Goal: Task Accomplishment & Management: Manage account settings

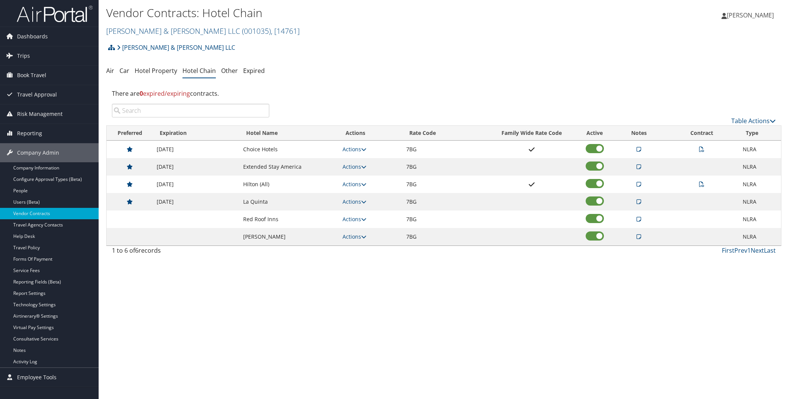
click at [141, 30] on link "Brasfield & Gorrie LLC ( 001035 ) , [ 14761 ]" at bounding box center [203, 31] width 194 height 10
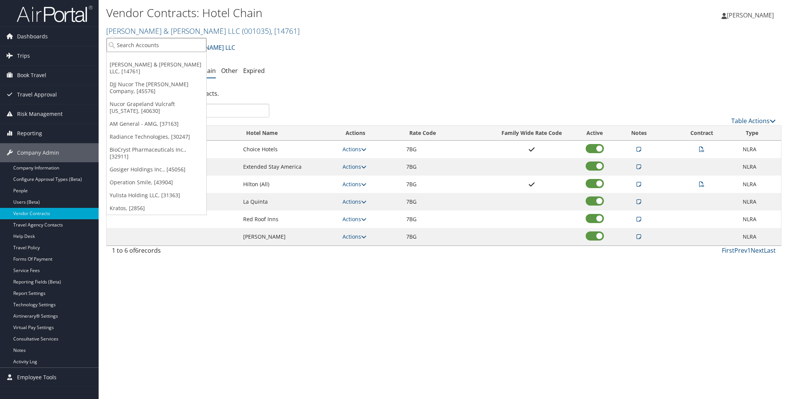
click at [153, 43] on input "search" at bounding box center [157, 45] width 100 height 14
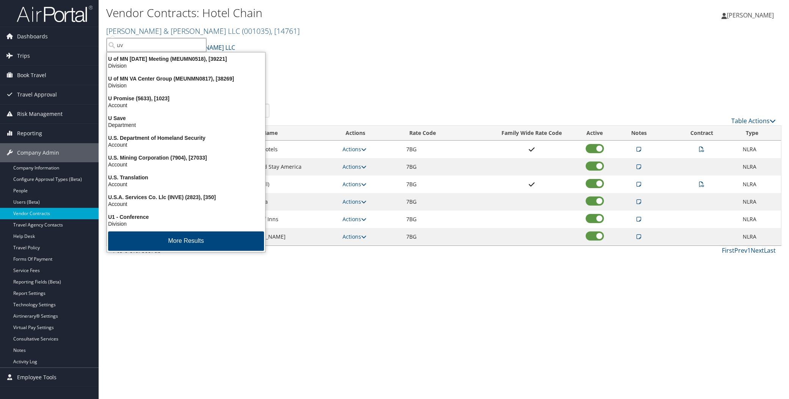
type input "uva"
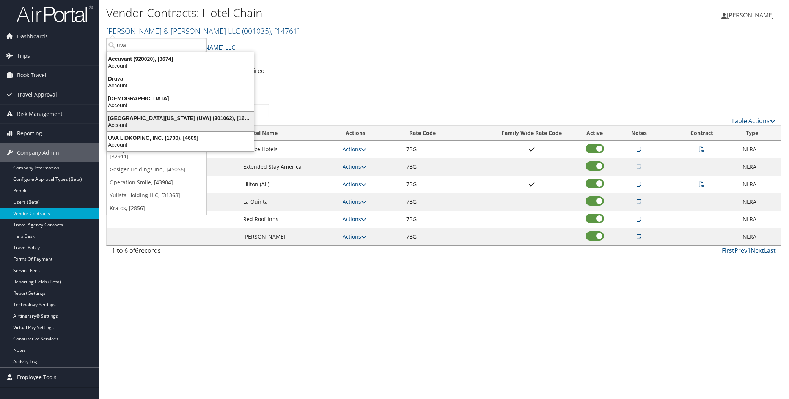
click at [162, 117] on div "University of Virginia (UVA) (301062), [16863]" at bounding box center [180, 118] width 156 height 7
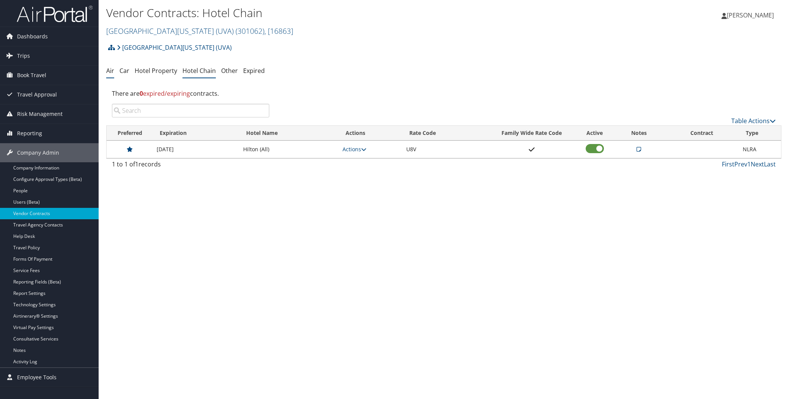
click at [112, 69] on link "Air" at bounding box center [110, 70] width 8 height 8
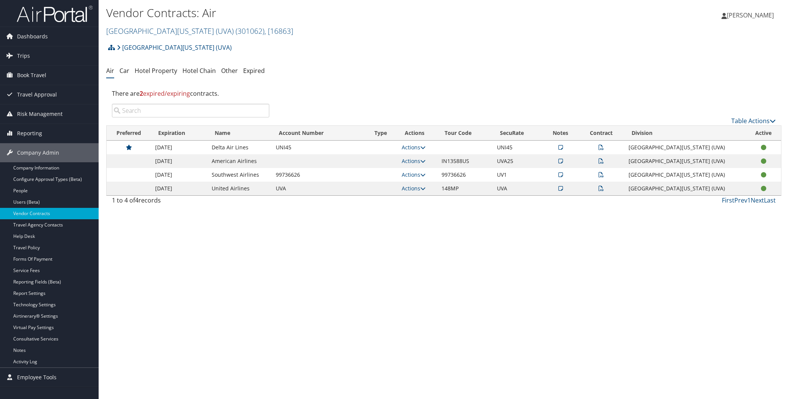
click at [604, 161] on icon at bounding box center [601, 160] width 5 height 5
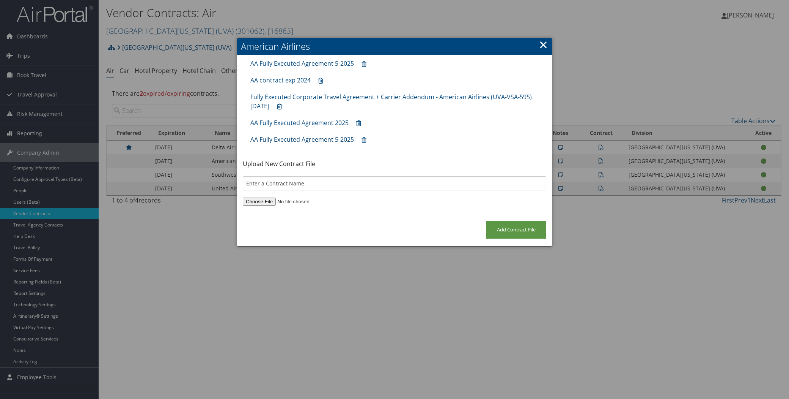
click at [291, 138] on link "AA Fully Executed Agreement 5-2025" at bounding box center [303, 139] width 104 height 8
click at [297, 120] on link "AA Fully Executed Agreement 2025" at bounding box center [300, 122] width 98 height 8
click at [315, 93] on link "Fully Executed Corporate Travel Agreement + Carrier Addendum - American Airline…" at bounding box center [392, 101] width 282 height 17
click at [272, 79] on link "AA contract exp 2024" at bounding box center [281, 80] width 60 height 8
click at [544, 42] on link "×" at bounding box center [543, 44] width 9 height 15
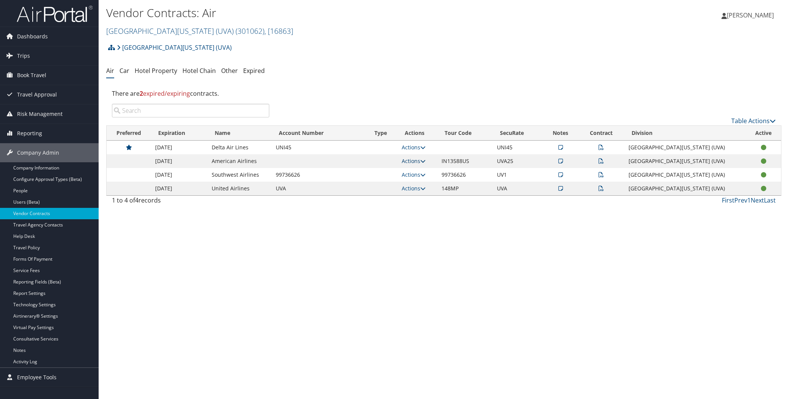
click at [426, 160] on icon at bounding box center [423, 160] width 5 height 5
click at [418, 195] on link "Edit Contract" at bounding box center [414, 197] width 50 height 13
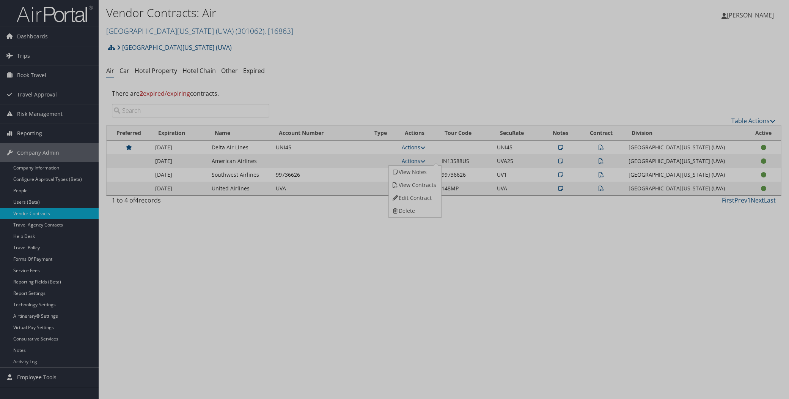
select select "[object Object]"
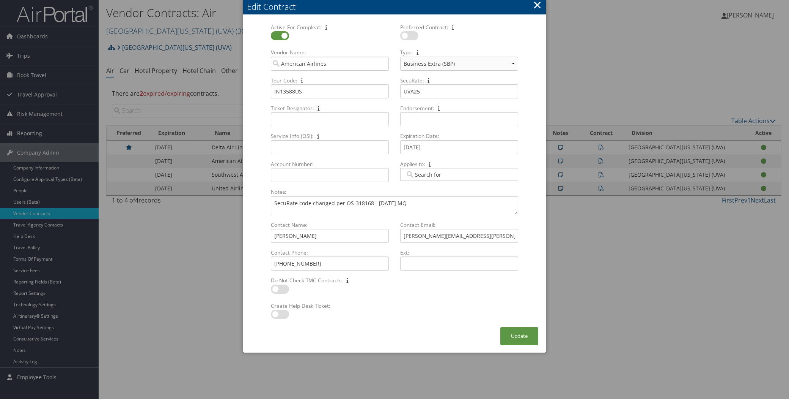
click at [644, 227] on div at bounding box center [394, 199] width 789 height 399
click at [515, 61] on select "Select Type... Business Extra (SBP) CVA" at bounding box center [459, 64] width 118 height 14
drag, startPoint x: 441, startPoint y: 8, endPoint x: 513, endPoint y: 29, distance: 75.1
click at [513, 29] on div "Edit Contract Active For Compleat: Multiple values The selected items contain d…" at bounding box center [394, 163] width 303 height 326
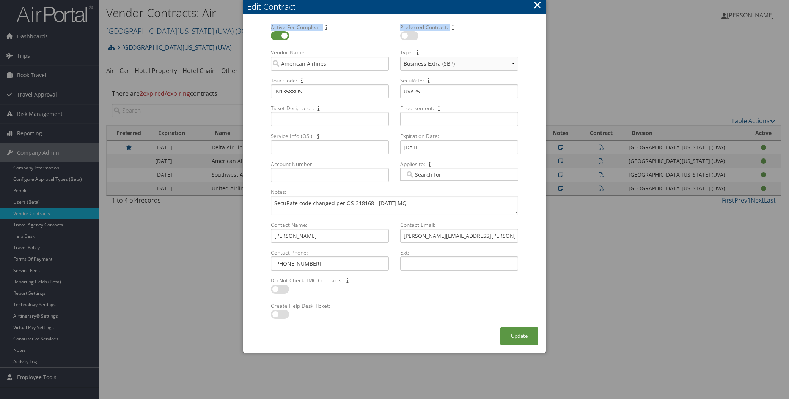
click at [492, 29] on label "Preferred Contract:" at bounding box center [459, 28] width 124 height 8
click at [540, 7] on button "×" at bounding box center [537, 4] width 9 height 15
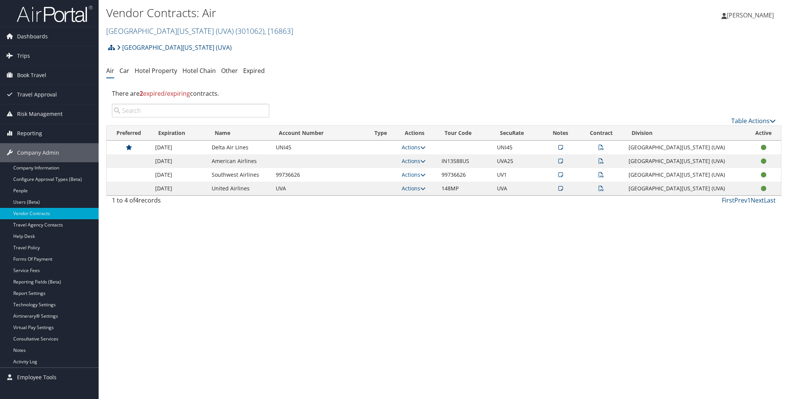
click at [604, 175] on icon at bounding box center [601, 174] width 5 height 5
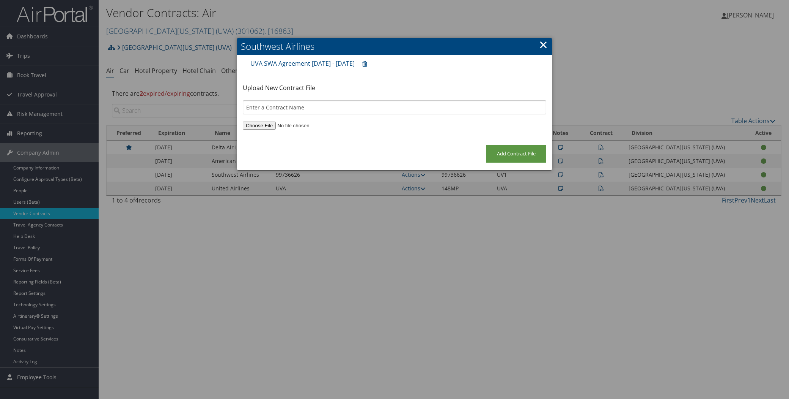
click at [545, 42] on link "×" at bounding box center [543, 44] width 9 height 15
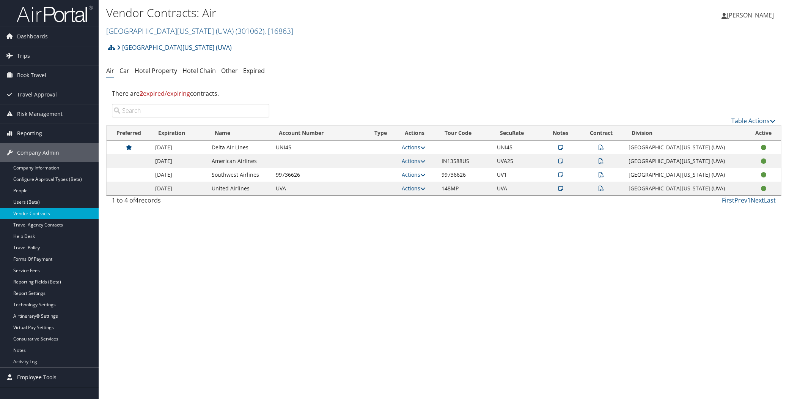
click at [604, 161] on icon at bounding box center [601, 160] width 5 height 5
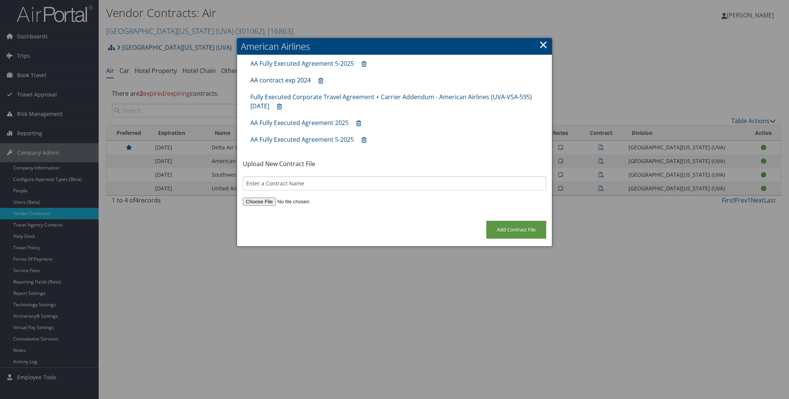
click at [281, 79] on link "AA contract exp 2024" at bounding box center [281, 80] width 60 height 8
click at [312, 62] on link "AA Fully Executed Agreement 5-2025" at bounding box center [303, 63] width 104 height 8
click at [544, 41] on link "×" at bounding box center [543, 44] width 9 height 15
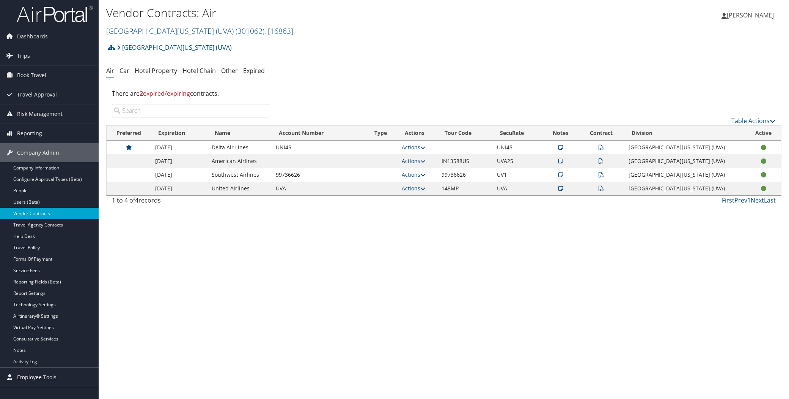
click at [426, 158] on icon at bounding box center [423, 160] width 5 height 5
click at [423, 183] on link "View Contracts" at bounding box center [414, 184] width 50 height 13
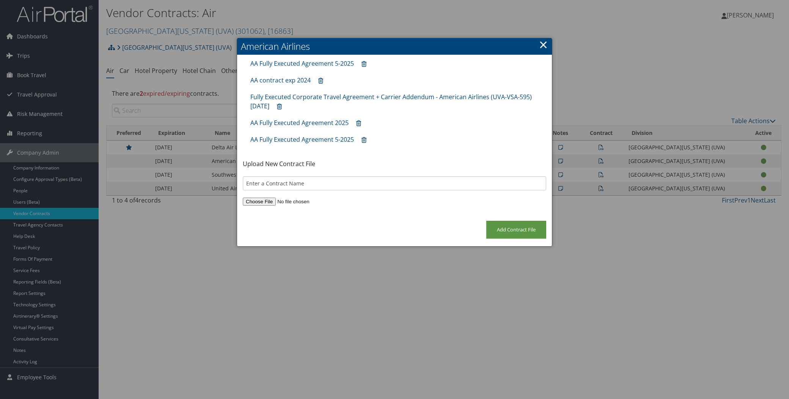
click at [259, 201] on input "file" at bounding box center [395, 201] width 304 height 8
type input "C:\fakepath\UVA Fully Executed Corporate Travel Agreement + Carrier Addendum - …"
click at [509, 226] on input "Add Contract File" at bounding box center [517, 230] width 60 height 18
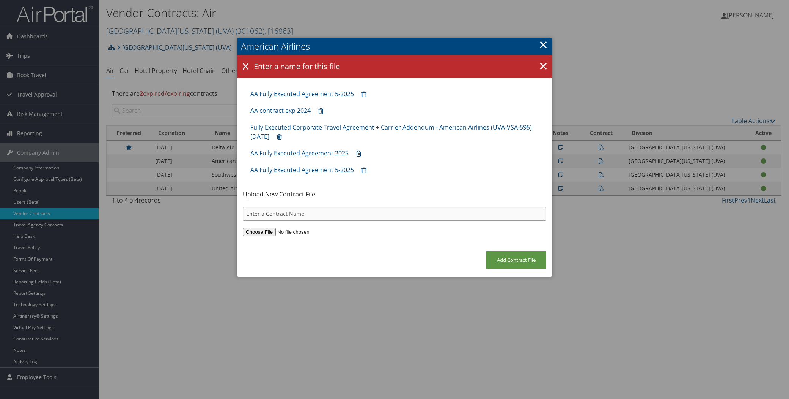
click at [405, 217] on input "text" at bounding box center [395, 213] width 304 height 14
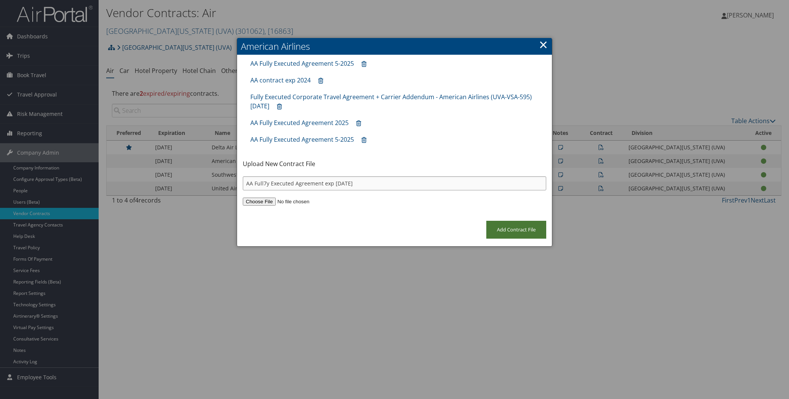
type input "AA Full7y Executed Agreement exp 30Nov25"
click at [521, 222] on input "Add Contract File" at bounding box center [517, 230] width 60 height 18
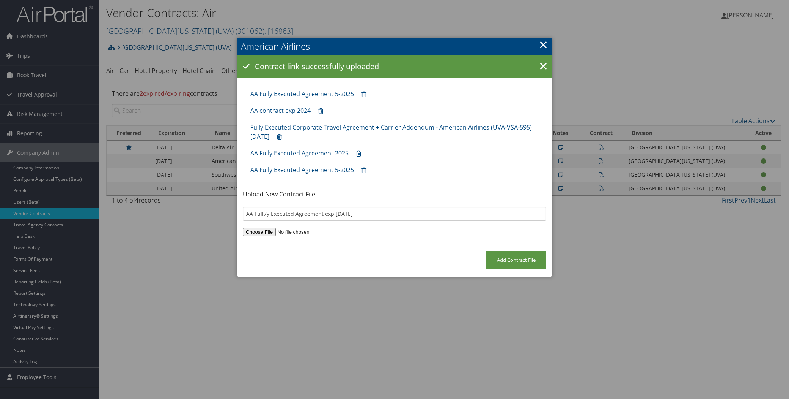
click at [542, 47] on link "×" at bounding box center [543, 44] width 9 height 15
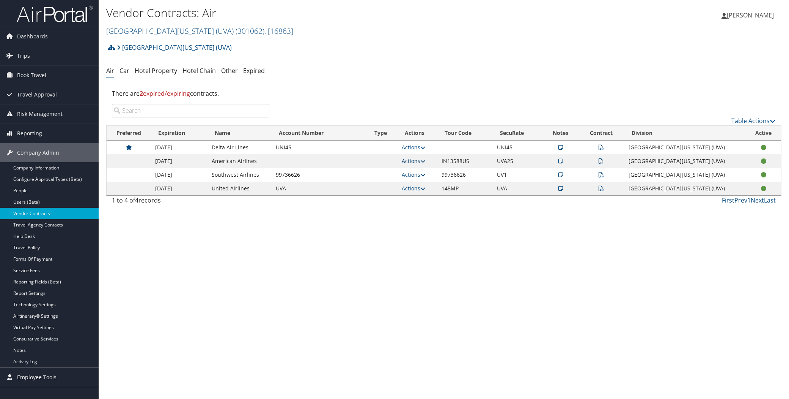
click at [426, 157] on link "Actions" at bounding box center [414, 160] width 24 height 7
click at [418, 186] on link "View Contracts" at bounding box center [414, 184] width 50 height 13
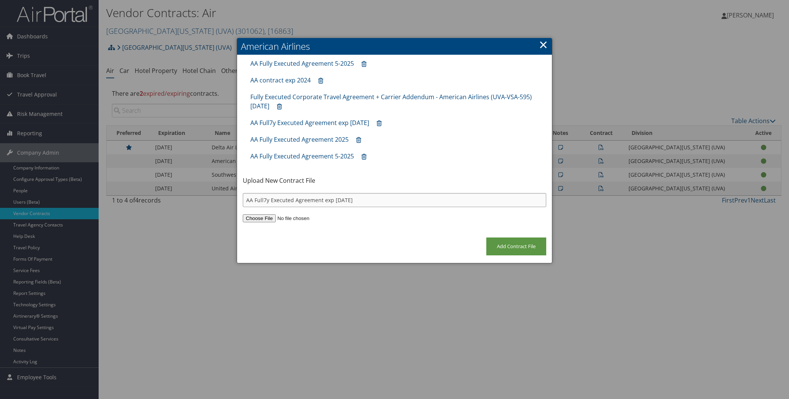
click at [415, 197] on input "AA Full7y Executed Agreement exp 30Nov25" at bounding box center [395, 200] width 304 height 14
click at [517, 242] on input "Add Contract File" at bounding box center [517, 246] width 60 height 18
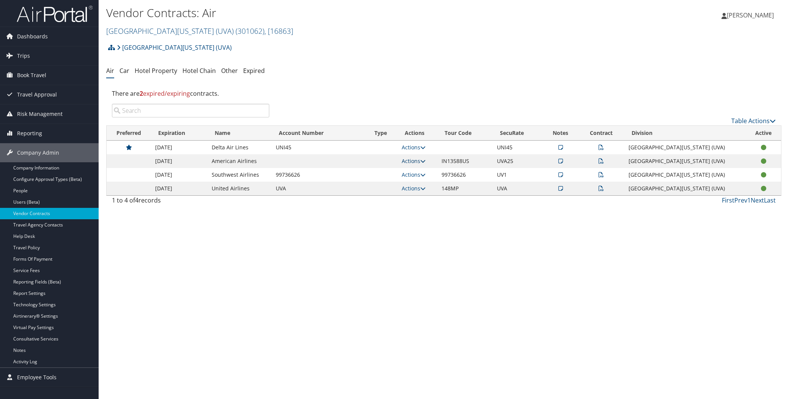
click at [426, 160] on icon at bounding box center [423, 160] width 5 height 5
click at [425, 185] on link "View Contracts" at bounding box center [414, 184] width 50 height 13
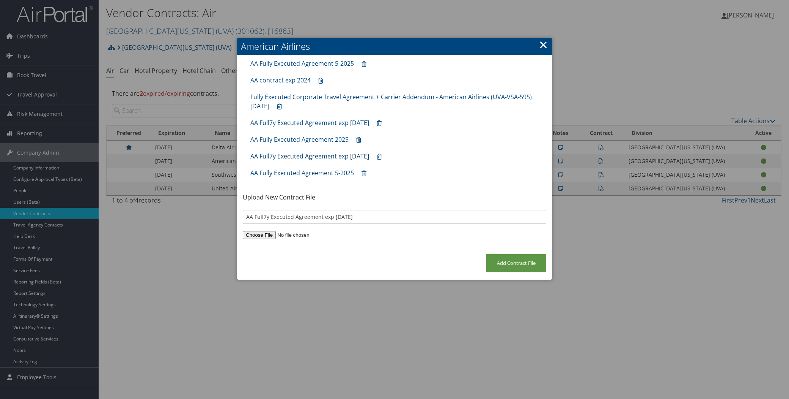
click at [321, 156] on link "AA Full7y Executed Agreement exp 30Nov25" at bounding box center [310, 156] width 119 height 8
click at [310, 120] on link "AA Full7y Executed Agreement exp 30Nov25" at bounding box center [310, 122] width 119 height 8
click at [382, 157] on icon at bounding box center [379, 157] width 5 height 0
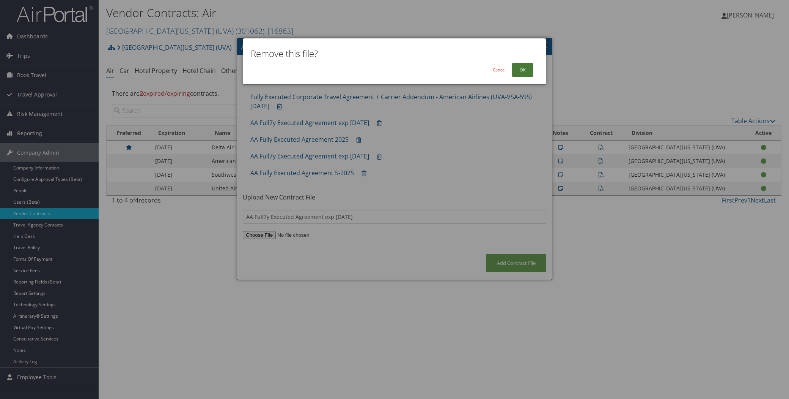
click at [523, 71] on button "OK" at bounding box center [523, 70] width 22 height 14
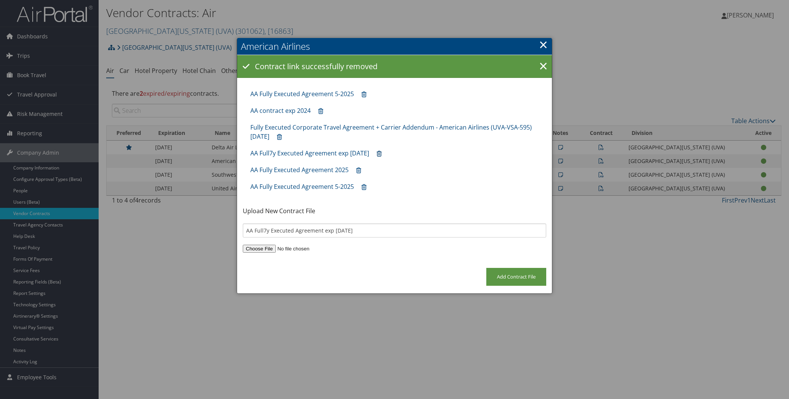
click at [382, 154] on icon at bounding box center [379, 154] width 5 height 0
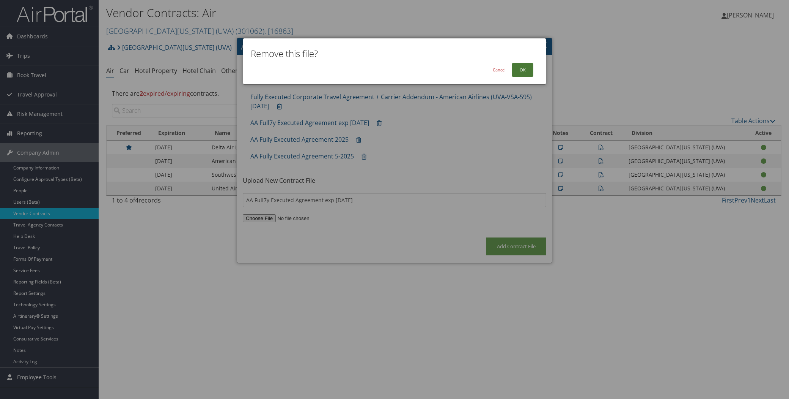
click at [526, 67] on button "OK" at bounding box center [523, 70] width 22 height 14
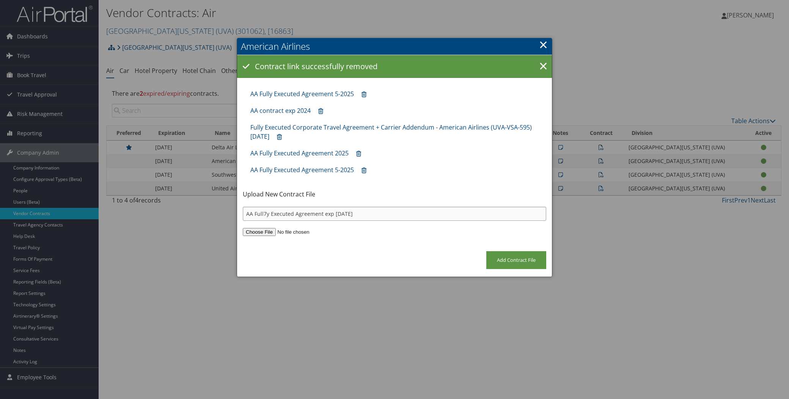
click at [263, 212] on input "AA Full7y Executed Agreement exp 30Nov25" at bounding box center [395, 213] width 304 height 14
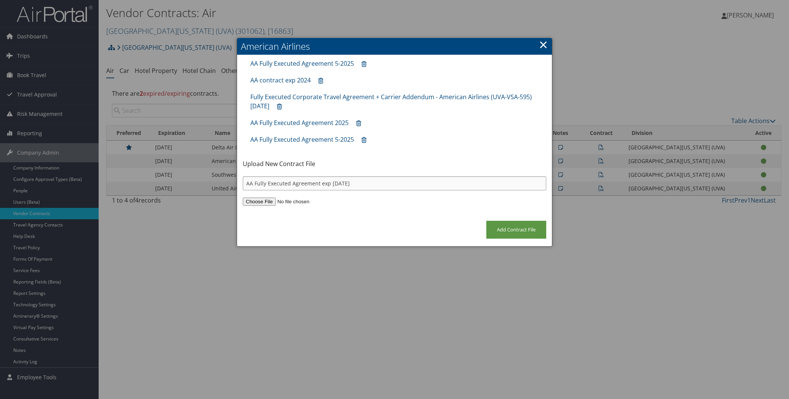
click at [370, 183] on input "AA Fully Executed Agreement exp 30Nov25" at bounding box center [395, 183] width 304 height 14
type input "AA Fully Executed Agreement exp 30Nov25"
click at [524, 225] on input "Add Contract File" at bounding box center [517, 230] width 60 height 18
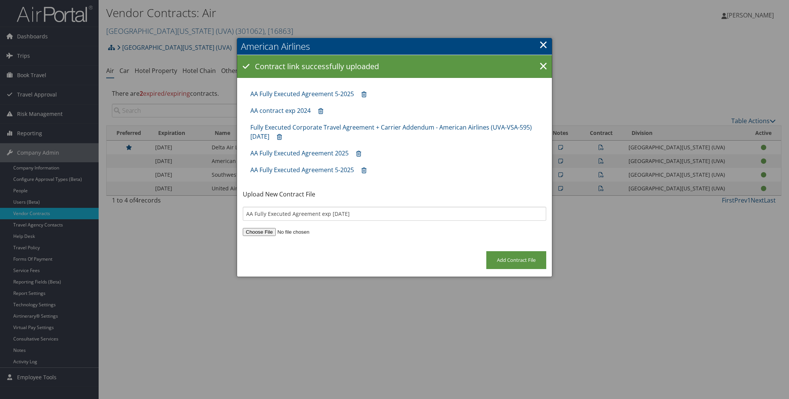
click at [543, 41] on link "×" at bounding box center [543, 44] width 9 height 15
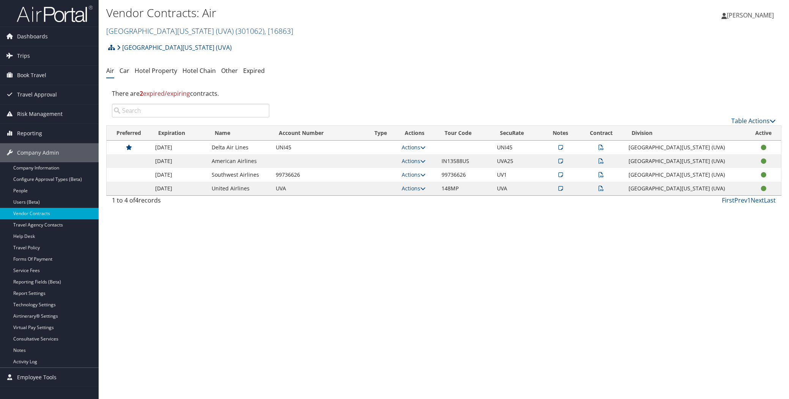
click at [604, 160] on icon at bounding box center [601, 160] width 5 height 5
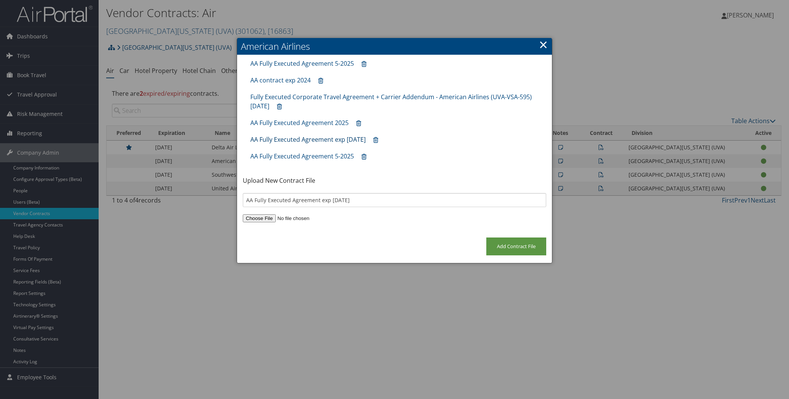
click at [290, 136] on link "AA Fully Executed Agreement exp 30Nov25" at bounding box center [308, 139] width 115 height 8
click at [345, 12] on div at bounding box center [394, 199] width 789 height 399
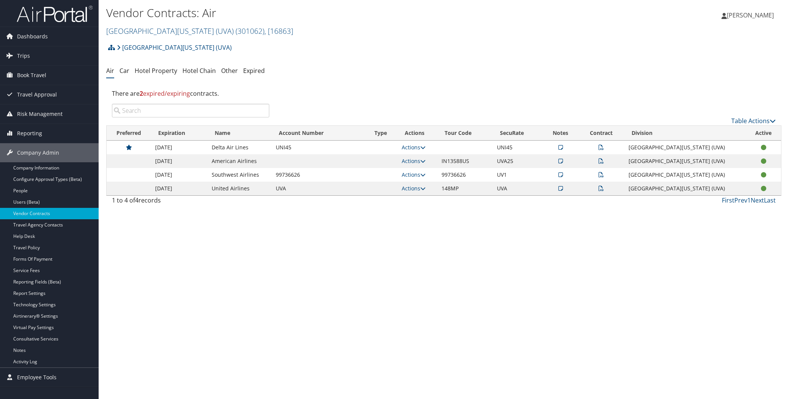
click at [604, 188] on icon at bounding box center [601, 188] width 5 height 5
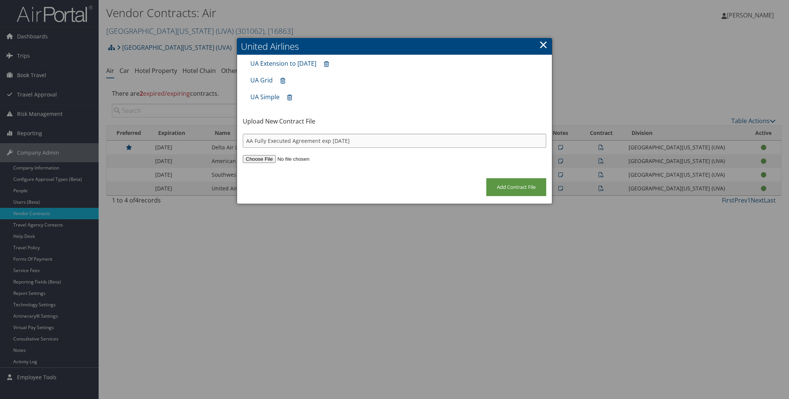
click at [391, 139] on input "AA Fully Executed Agreement exp 30Nov25" at bounding box center [395, 141] width 304 height 14
type input "A"
click at [540, 43] on link "×" at bounding box center [543, 44] width 9 height 15
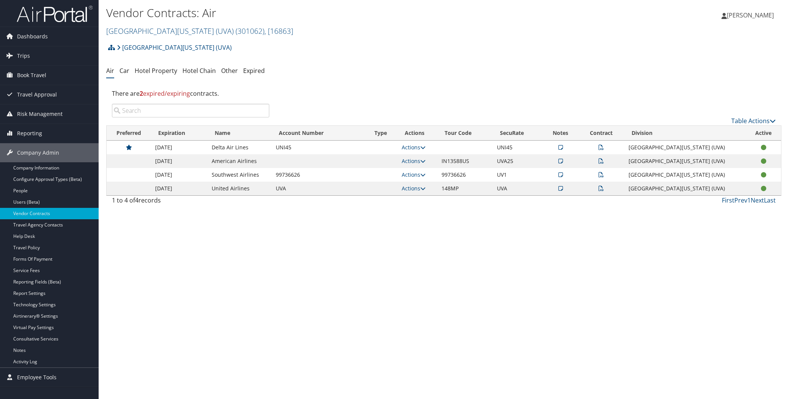
click at [604, 190] on icon at bounding box center [601, 188] width 5 height 5
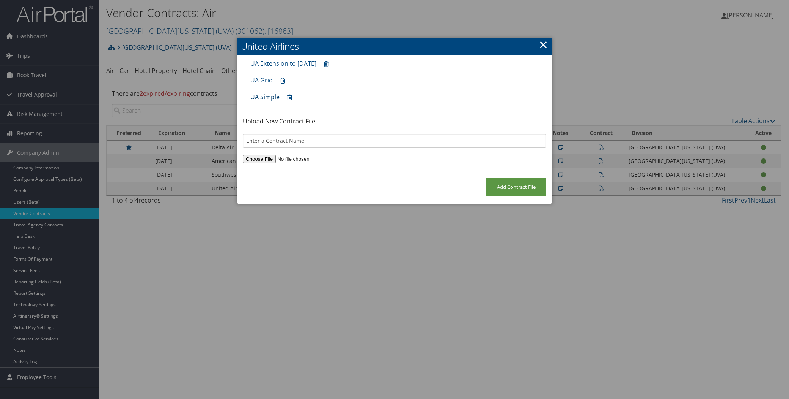
click at [262, 96] on link "UA Simple" at bounding box center [265, 97] width 29 height 8
click at [277, 59] on link "UA Extension to June 2025" at bounding box center [284, 63] width 66 height 8
click at [547, 44] on link "×" at bounding box center [543, 44] width 9 height 15
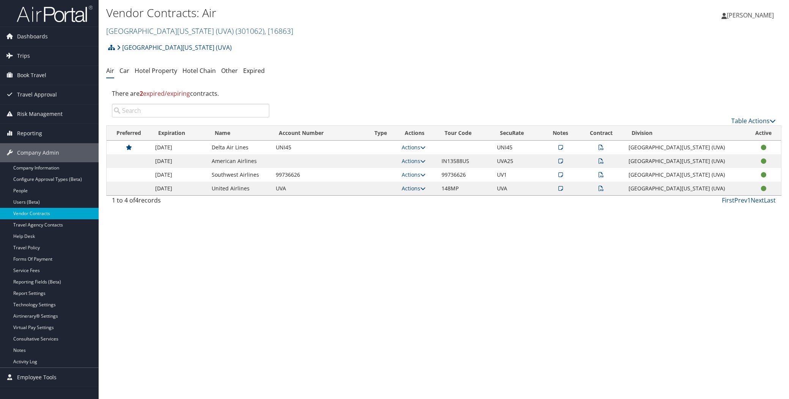
click at [426, 190] on icon at bounding box center [423, 188] width 5 height 5
click at [426, 210] on link "View Contracts" at bounding box center [414, 212] width 50 height 13
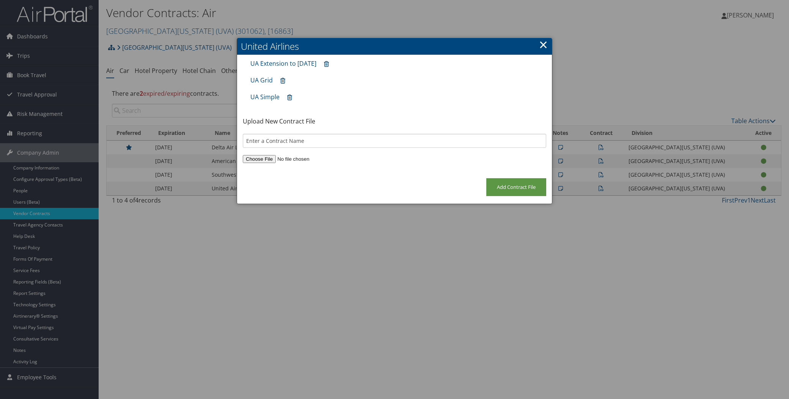
click at [549, 40] on h2 "United Airlines" at bounding box center [394, 46] width 315 height 17
click at [544, 44] on link "×" at bounding box center [543, 44] width 9 height 15
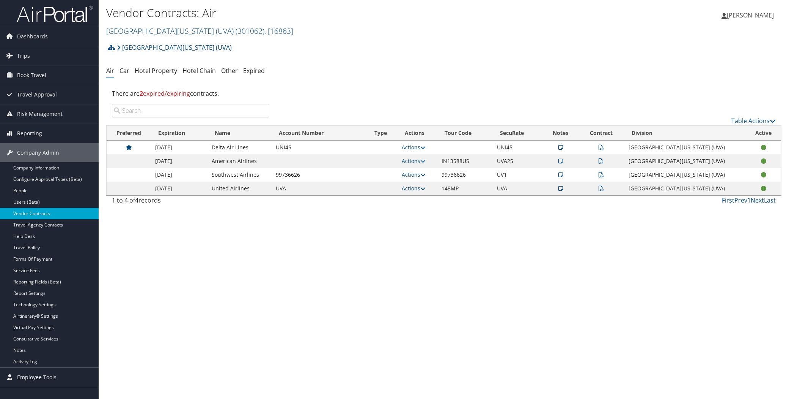
click at [426, 189] on icon at bounding box center [423, 188] width 5 height 5
click at [415, 225] on link "Edit Contract" at bounding box center [414, 225] width 50 height 13
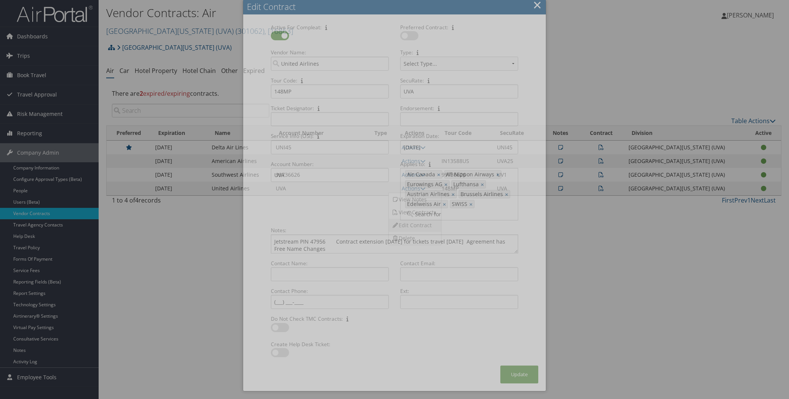
select select "[object Object]"
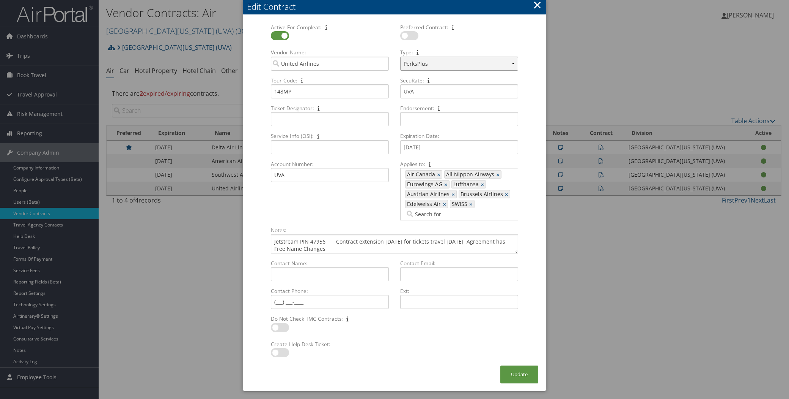
click at [514, 65] on select "Select Type... PerksPlus CVA PassPlus CPA Plus" at bounding box center [459, 64] width 118 height 14
click at [539, 2] on button "×" at bounding box center [537, 4] width 9 height 15
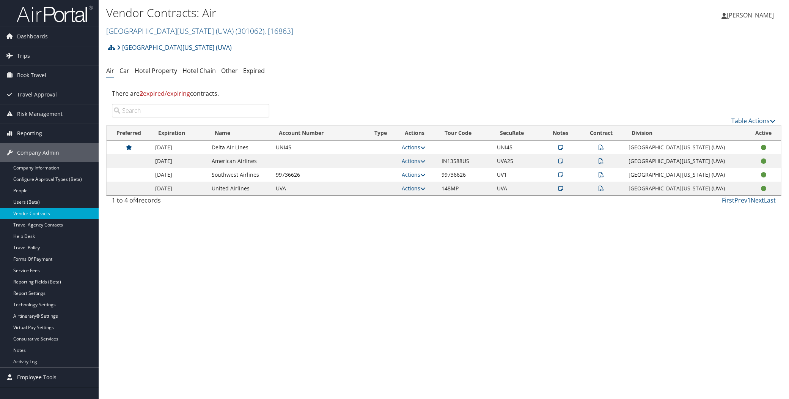
click at [604, 189] on icon at bounding box center [601, 188] width 5 height 5
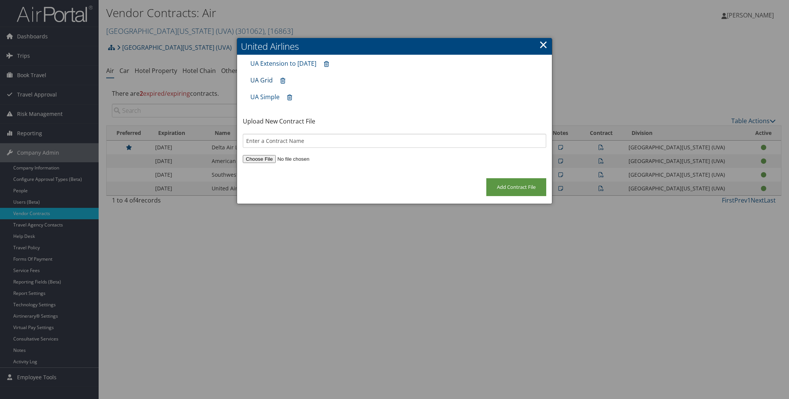
click at [257, 79] on link "UA Grid" at bounding box center [262, 80] width 22 height 8
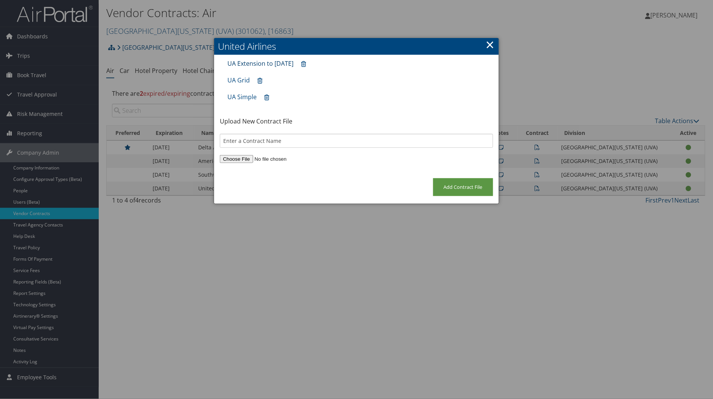
click at [269, 61] on link "UA Extension to June 2025" at bounding box center [260, 63] width 66 height 8
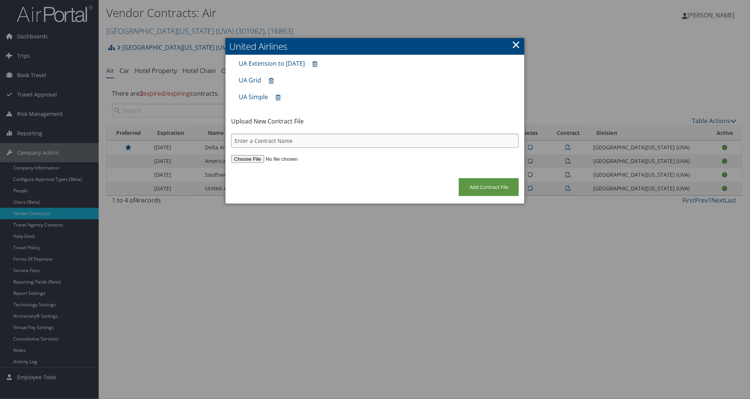
click at [353, 142] on input "text" at bounding box center [375, 141] width 288 height 14
click at [518, 45] on link "×" at bounding box center [516, 44] width 9 height 15
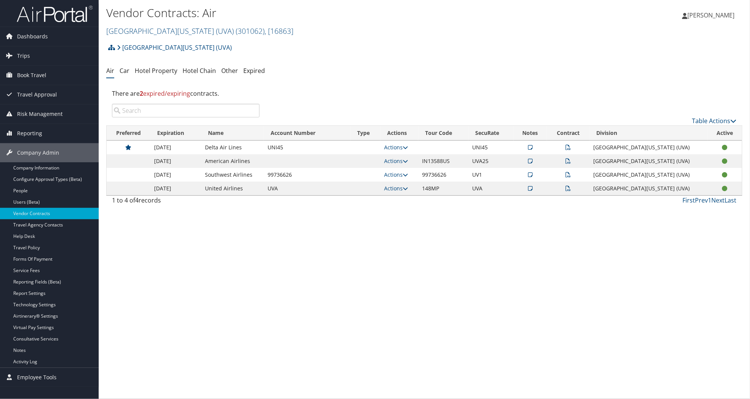
click at [640, 30] on div "Valerie Buckler Valerie Buckler My Settings Travel Agency Contacts Log Consulti…" at bounding box center [625, 18] width 250 height 29
click at [418, 75] on ul "Air Car Hotel Property Hotel Chain Other Expired" at bounding box center [424, 71] width 636 height 14
click at [150, 32] on link "University of Virginia (UVA) ( 301062 ) , [ 16863 ]" at bounding box center [199, 31] width 187 height 10
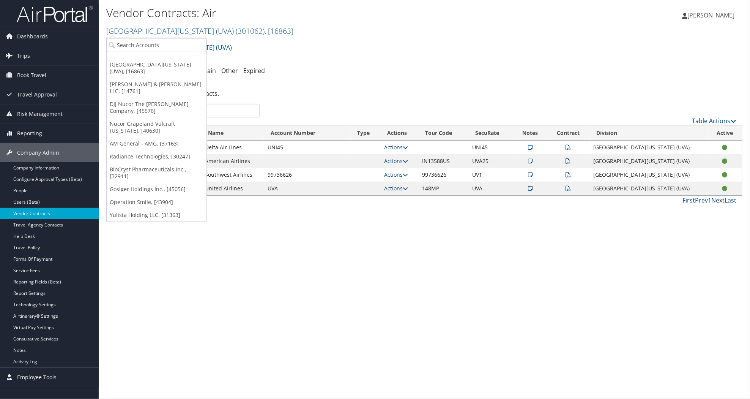
click at [331, 13] on h1 "Vendor Contracts: Air" at bounding box center [318, 13] width 424 height 16
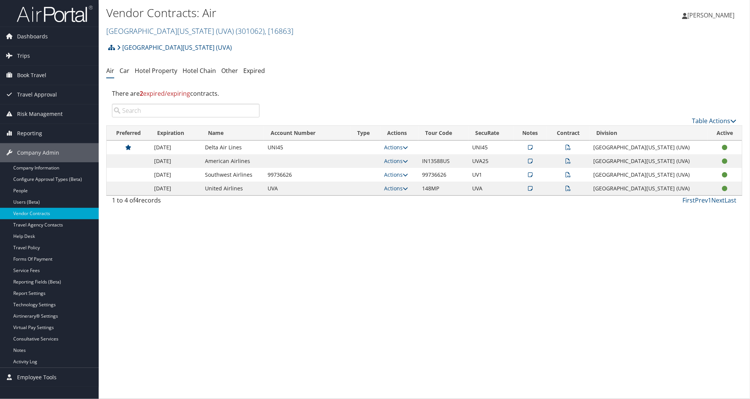
click at [571, 161] on icon at bounding box center [568, 160] width 5 height 5
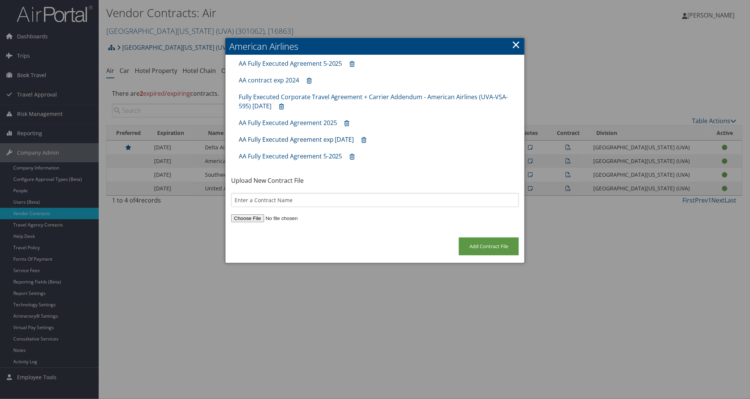
click at [301, 139] on link "AA Fully Executed Agreement exp 30Nov25" at bounding box center [296, 139] width 115 height 8
click at [367, 140] on icon at bounding box center [364, 140] width 5 height 0
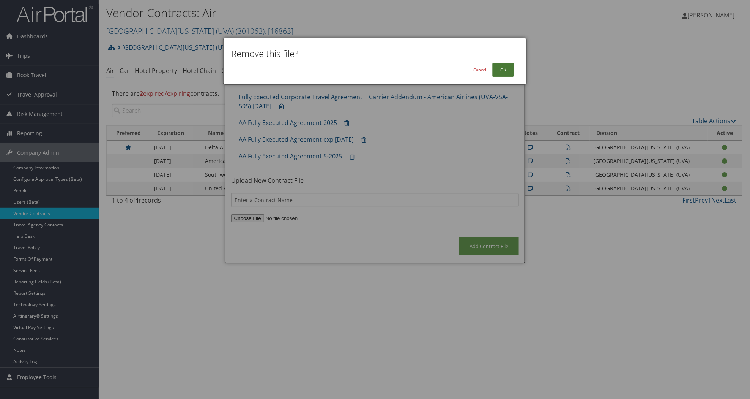
click at [507, 68] on button "OK" at bounding box center [503, 70] width 22 height 14
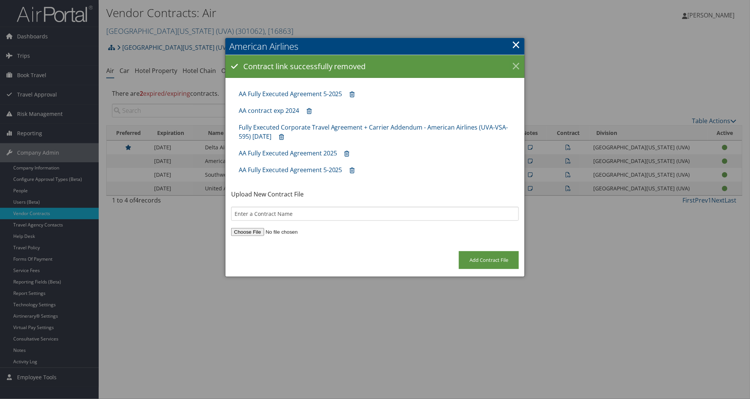
click at [517, 65] on link "×" at bounding box center [515, 66] width 13 height 15
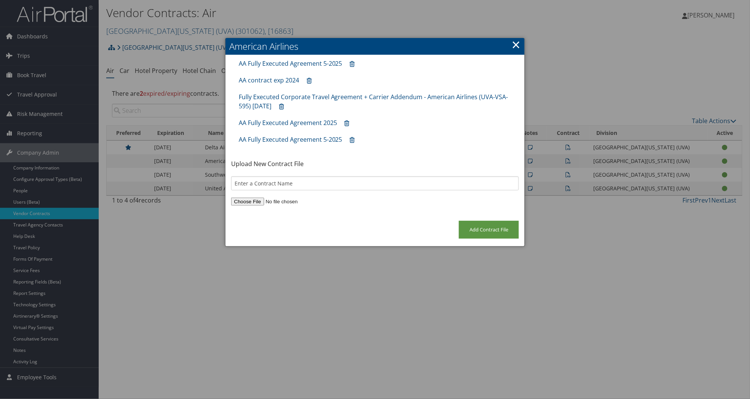
click at [518, 44] on link "×" at bounding box center [516, 44] width 9 height 15
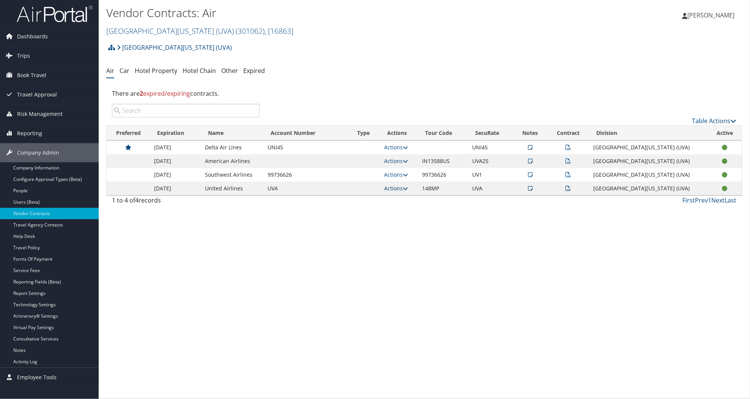
click at [408, 189] on icon at bounding box center [405, 188] width 5 height 5
click at [408, 227] on link "Edit Contract" at bounding box center [396, 225] width 50 height 13
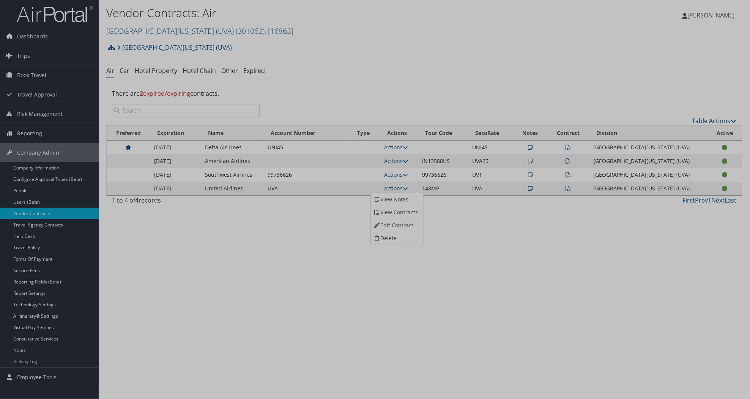
select select "[object Object]"
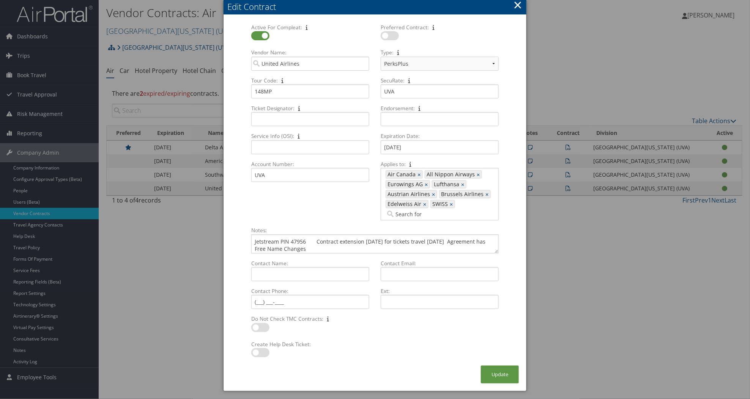
click at [591, 330] on div at bounding box center [375, 199] width 750 height 399
click at [520, 5] on button "×" at bounding box center [518, 4] width 9 height 15
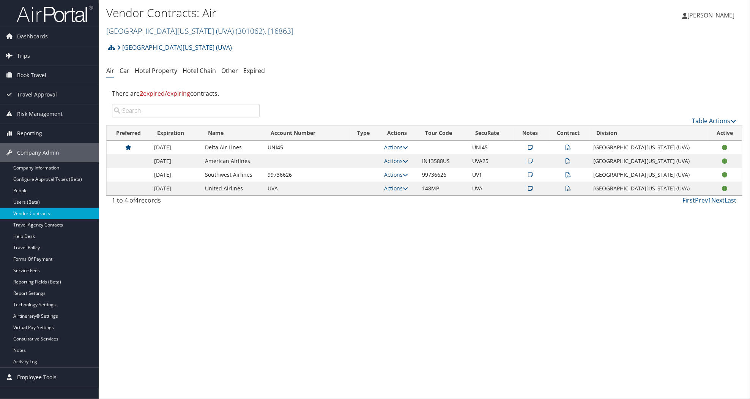
click at [150, 31] on link "University of Virginia (UVA) ( 301062 ) , [ 16863 ]" at bounding box center [199, 31] width 187 height 10
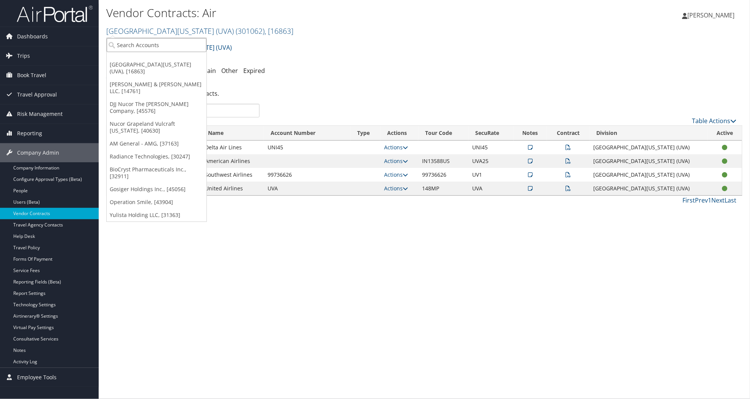
click at [194, 46] on input "search" at bounding box center [157, 45] width 100 height 14
type input "boston"
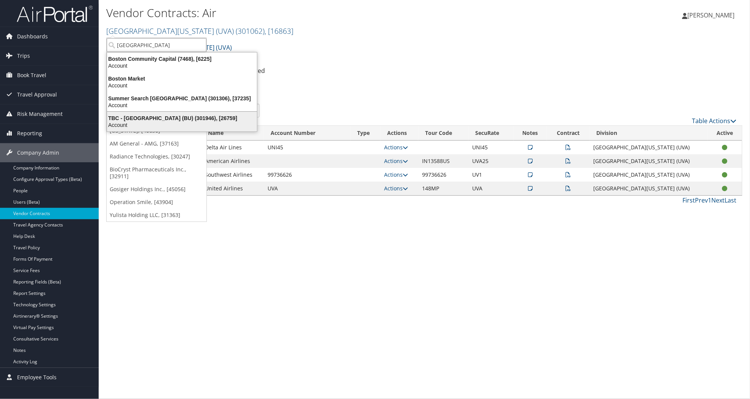
click at [140, 114] on div "TBC - Boston University (BU) (301946), [26759] Account" at bounding box center [182, 121] width 148 height 17
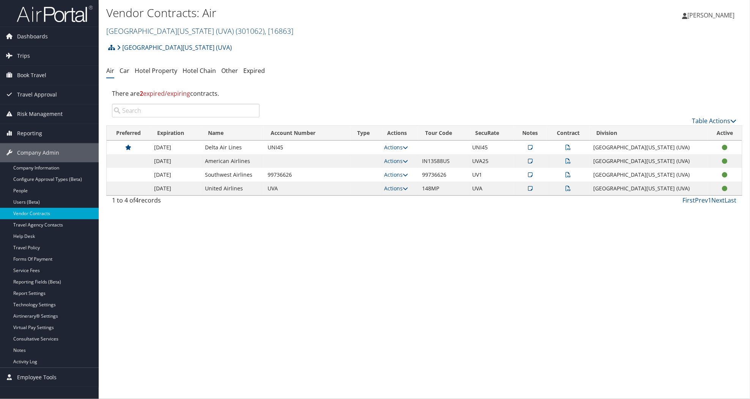
click at [140, 29] on link "University of Virginia (UVA) ( 301062 ) , [ 16863 ]" at bounding box center [199, 31] width 187 height 10
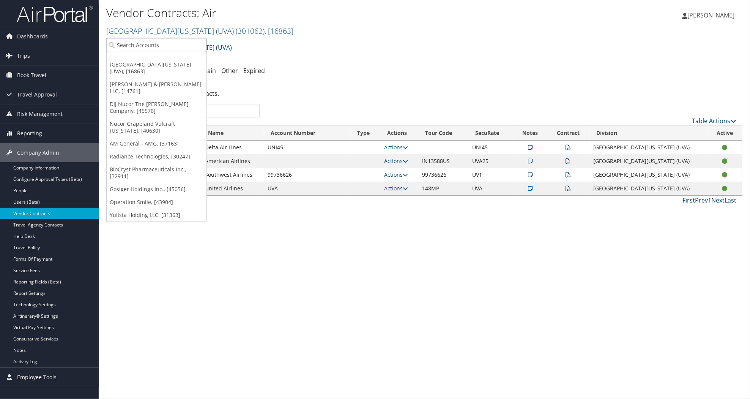
click at [160, 47] on input "search" at bounding box center [157, 45] width 100 height 14
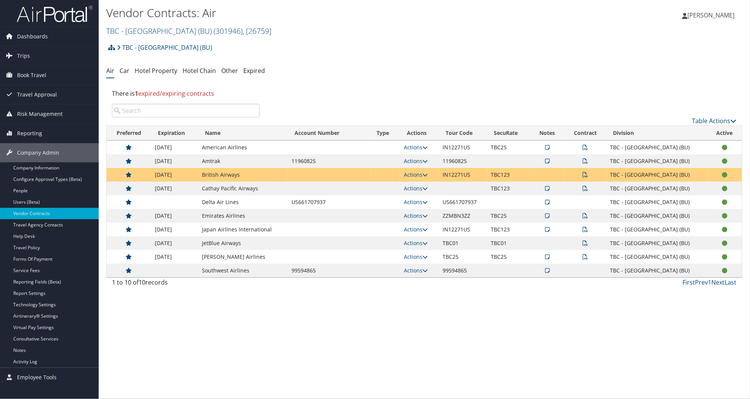
click at [147, 32] on link "TBC - [GEOGRAPHIC_DATA] (BU) ( 301946 ) , [ 26759 ]" at bounding box center [188, 31] width 165 height 10
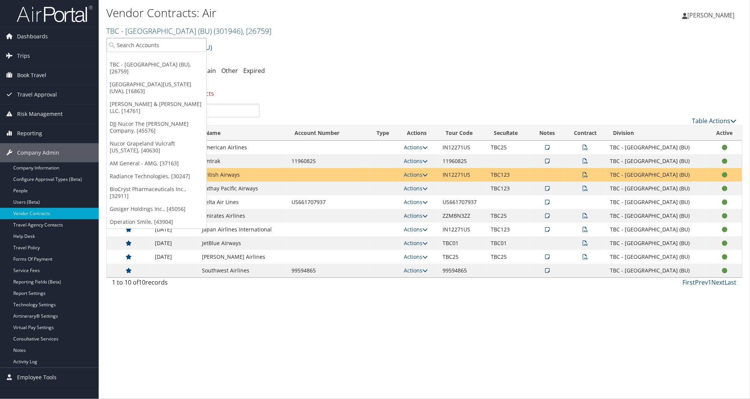
click at [129, 98] on link "[PERSON_NAME] & [PERSON_NAME] LLC, [14761]" at bounding box center [157, 108] width 100 height 20
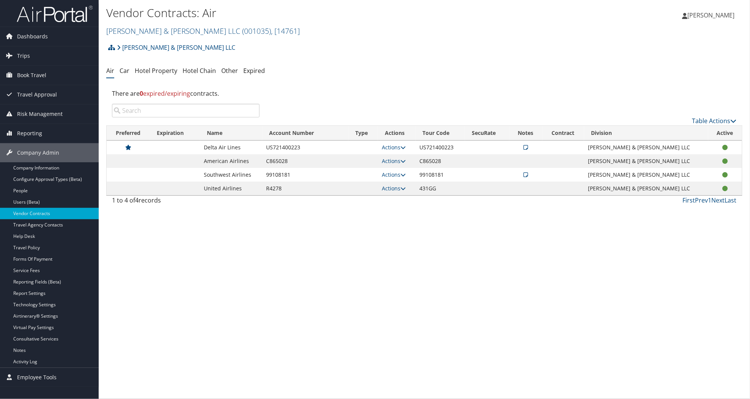
click at [536, 392] on div "Vendor Contracts: Air Brasfield & Gorrie LLC ( 001035 ) , [ 14761 ] TBC - Bosto…" at bounding box center [424, 199] width 651 height 399
